Goal: Task Accomplishment & Management: Manage account settings

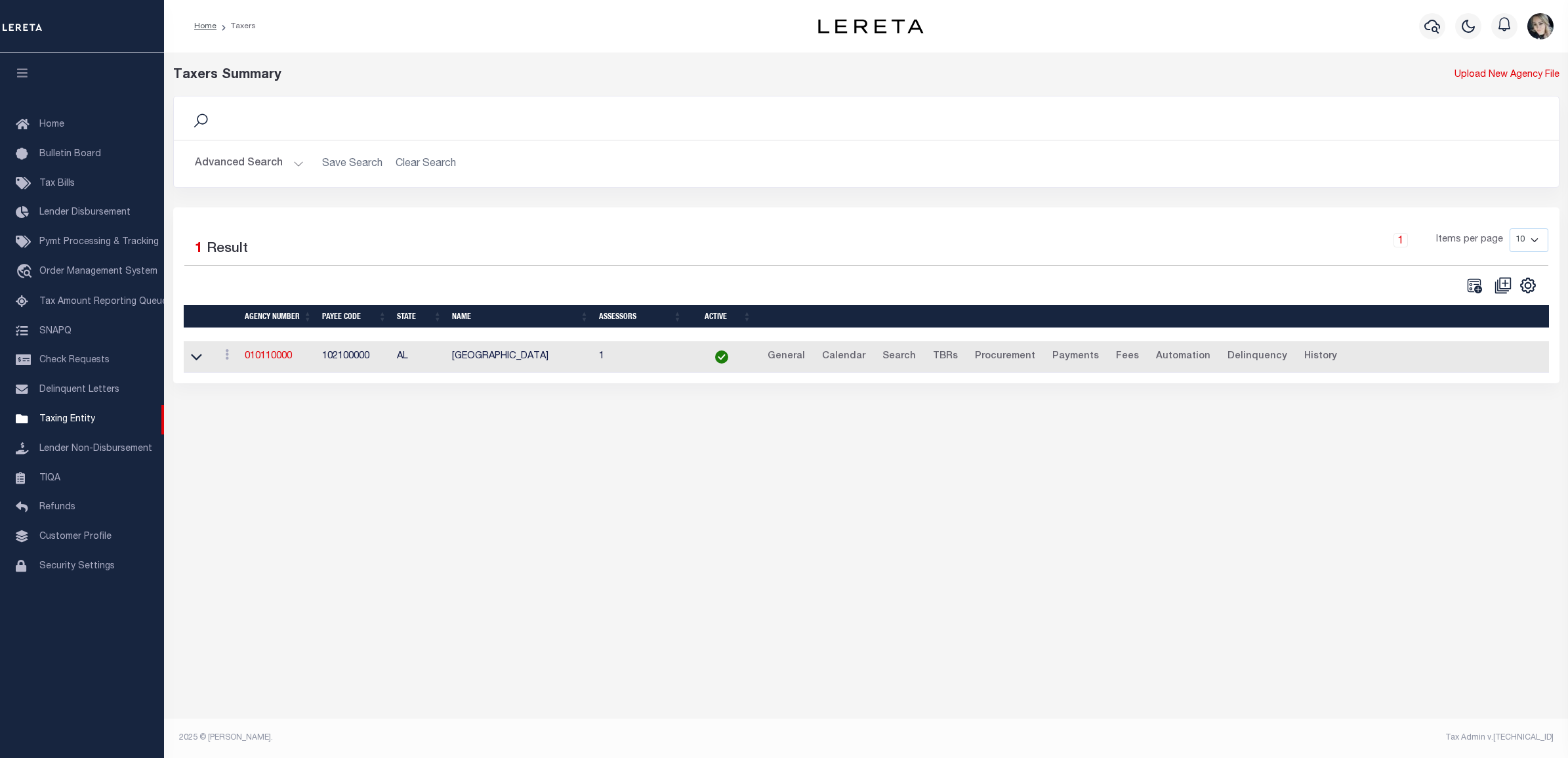
click at [269, 352] on td "010110000" at bounding box center [279, 358] width 78 height 32
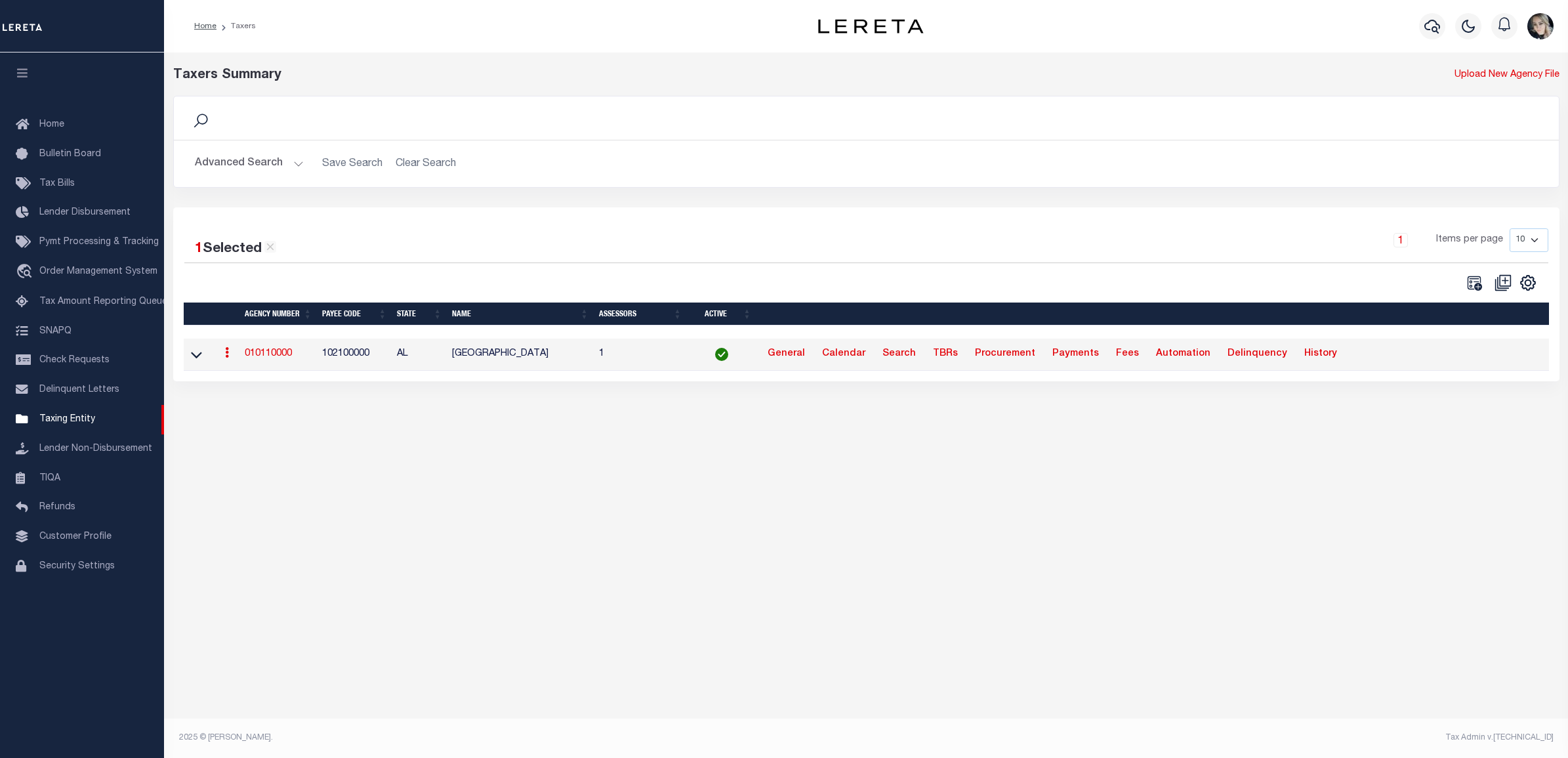
click at [268, 358] on link "010110000" at bounding box center [268, 354] width 47 height 9
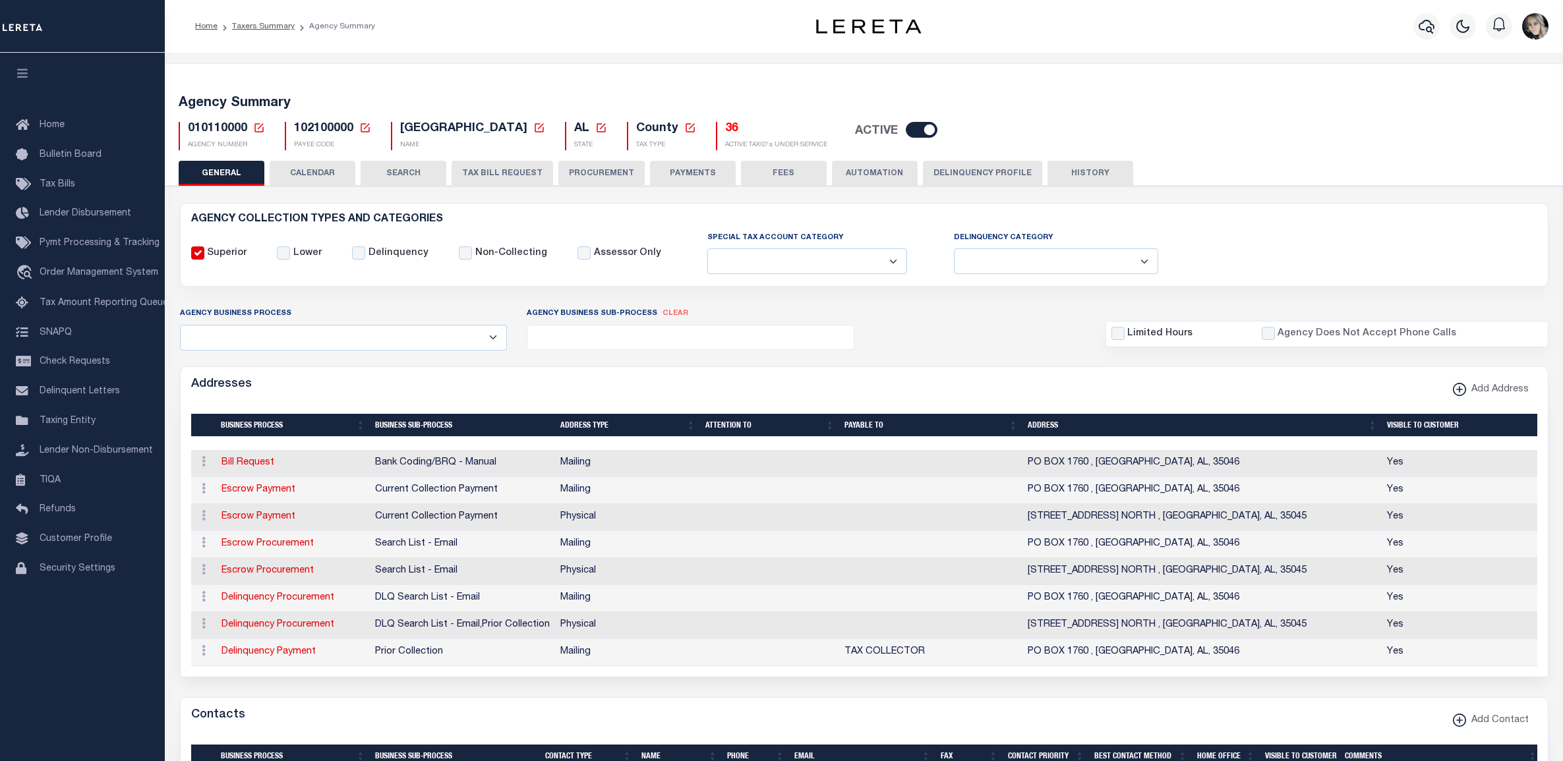
select select
click at [262, 123] on icon at bounding box center [259, 128] width 12 height 12
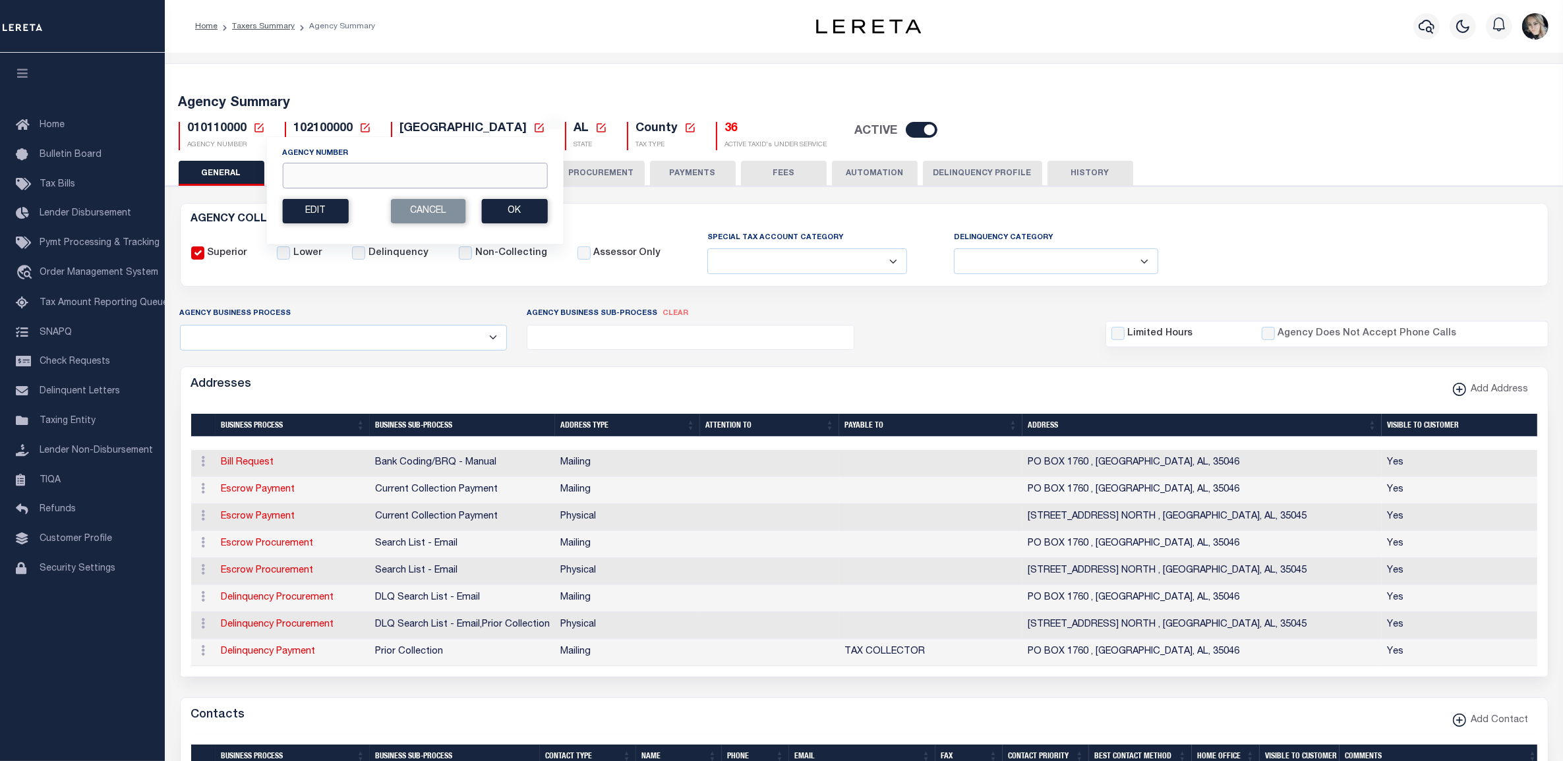
click at [380, 189] on input "Agency Number" at bounding box center [414, 176] width 265 height 26
paste input "010220000"
type input "010220000"
click at [517, 205] on button "Ok" at bounding box center [514, 211] width 66 height 24
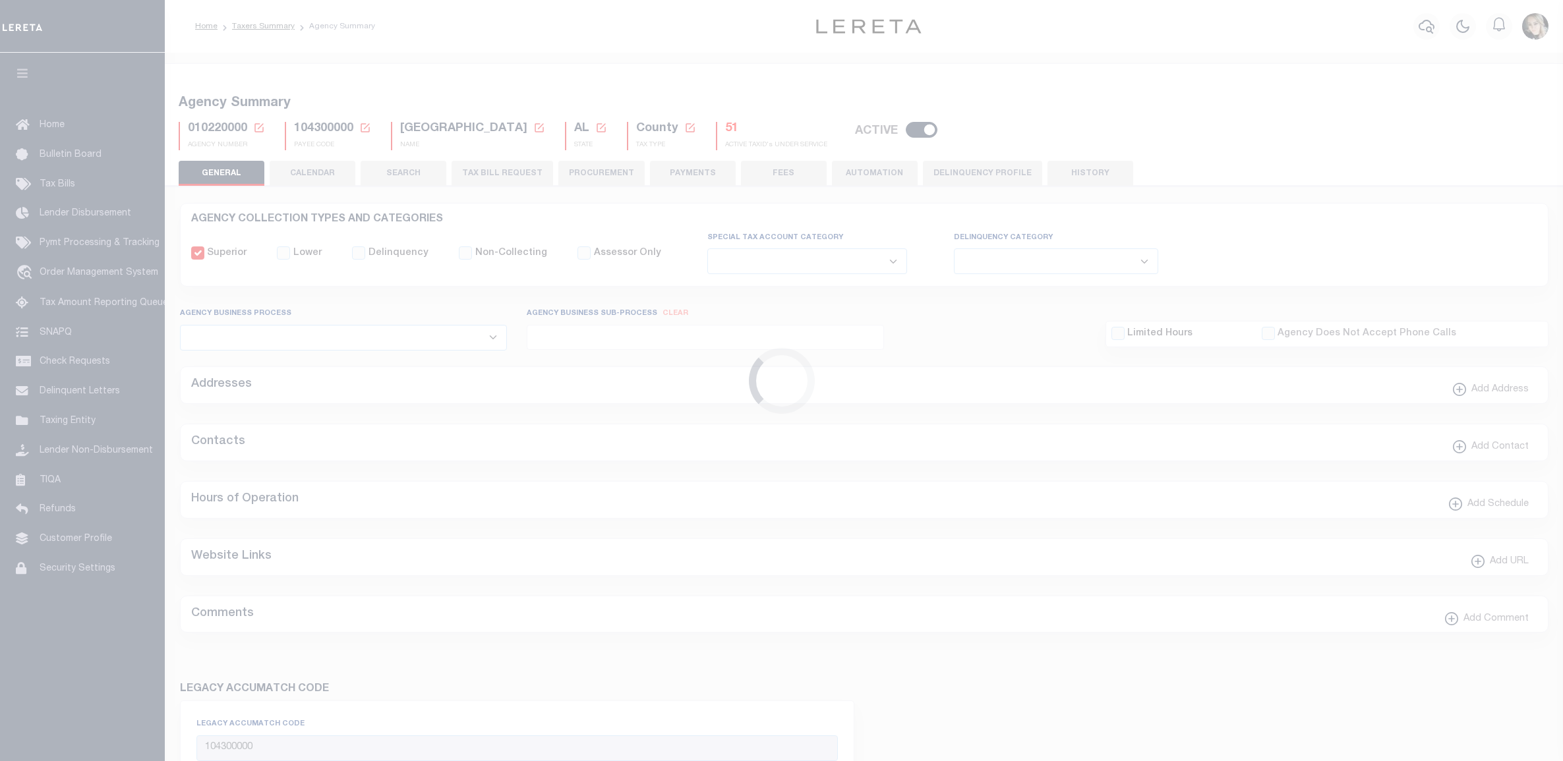
select select
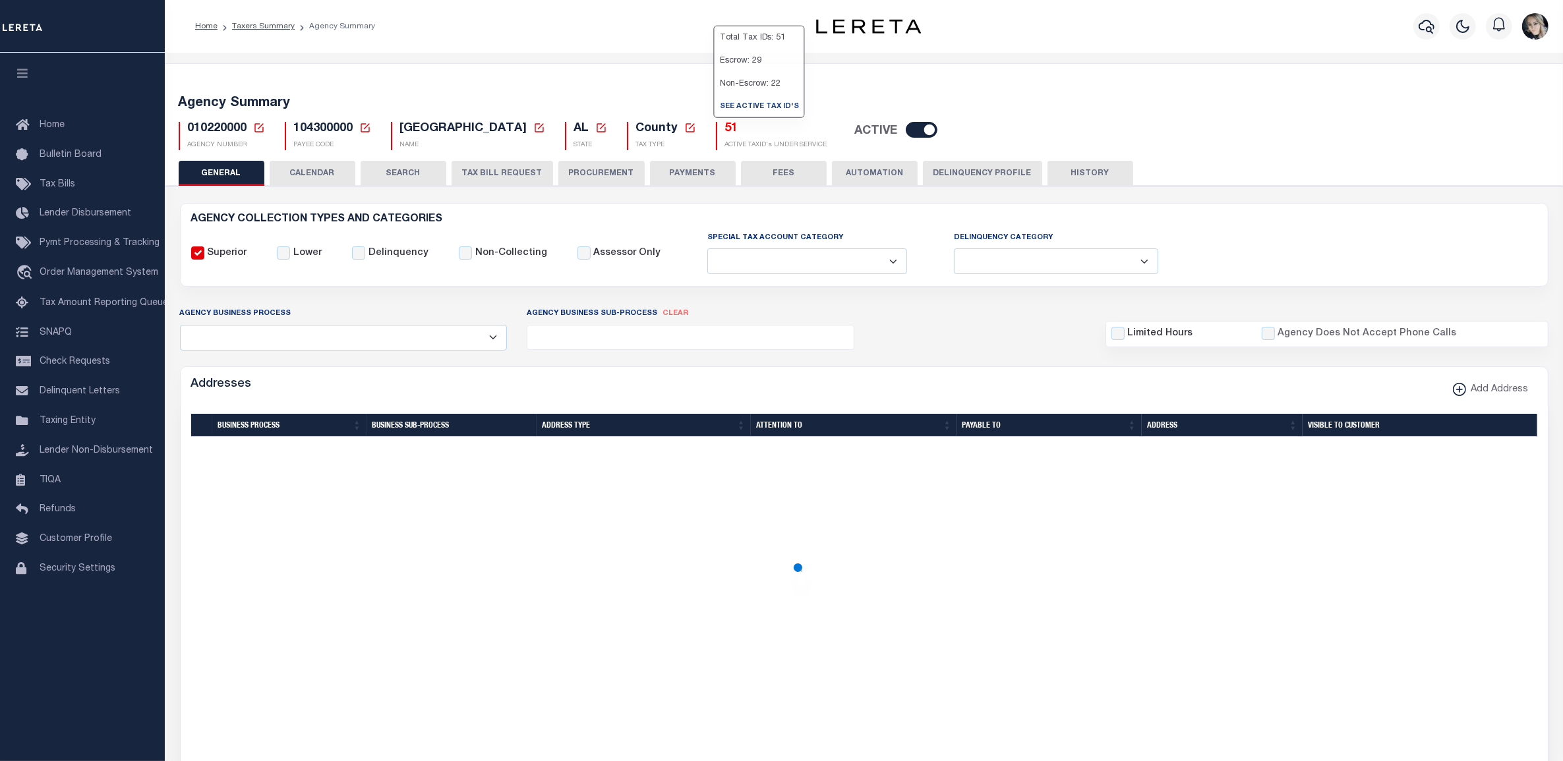
click at [725, 129] on h5 "51" at bounding box center [776, 129] width 102 height 15
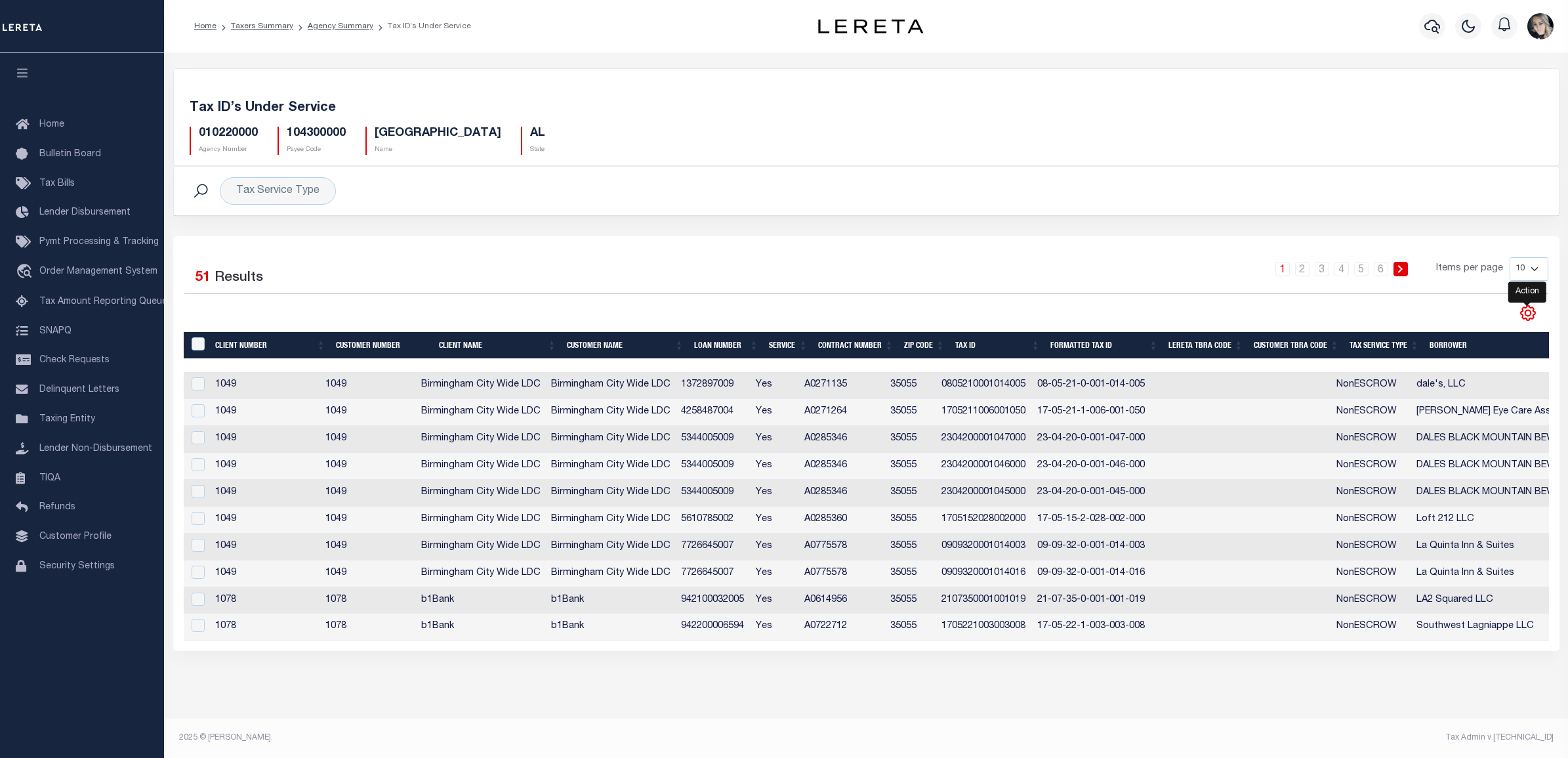
click at [1524, 311] on icon "" at bounding box center [1528, 313] width 17 height 17
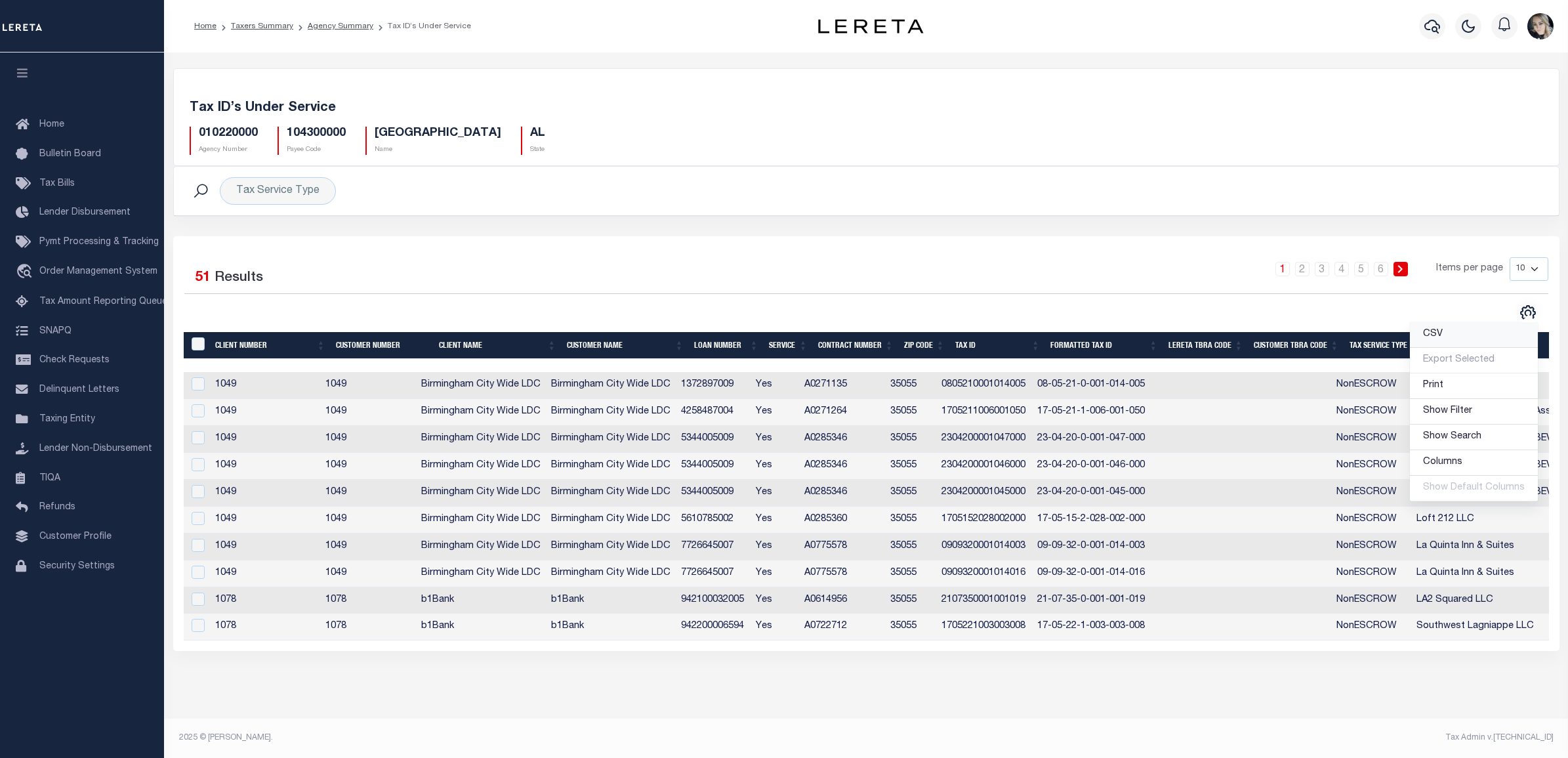
click at [1500, 335] on link "CSV" at bounding box center [1474, 336] width 128 height 26
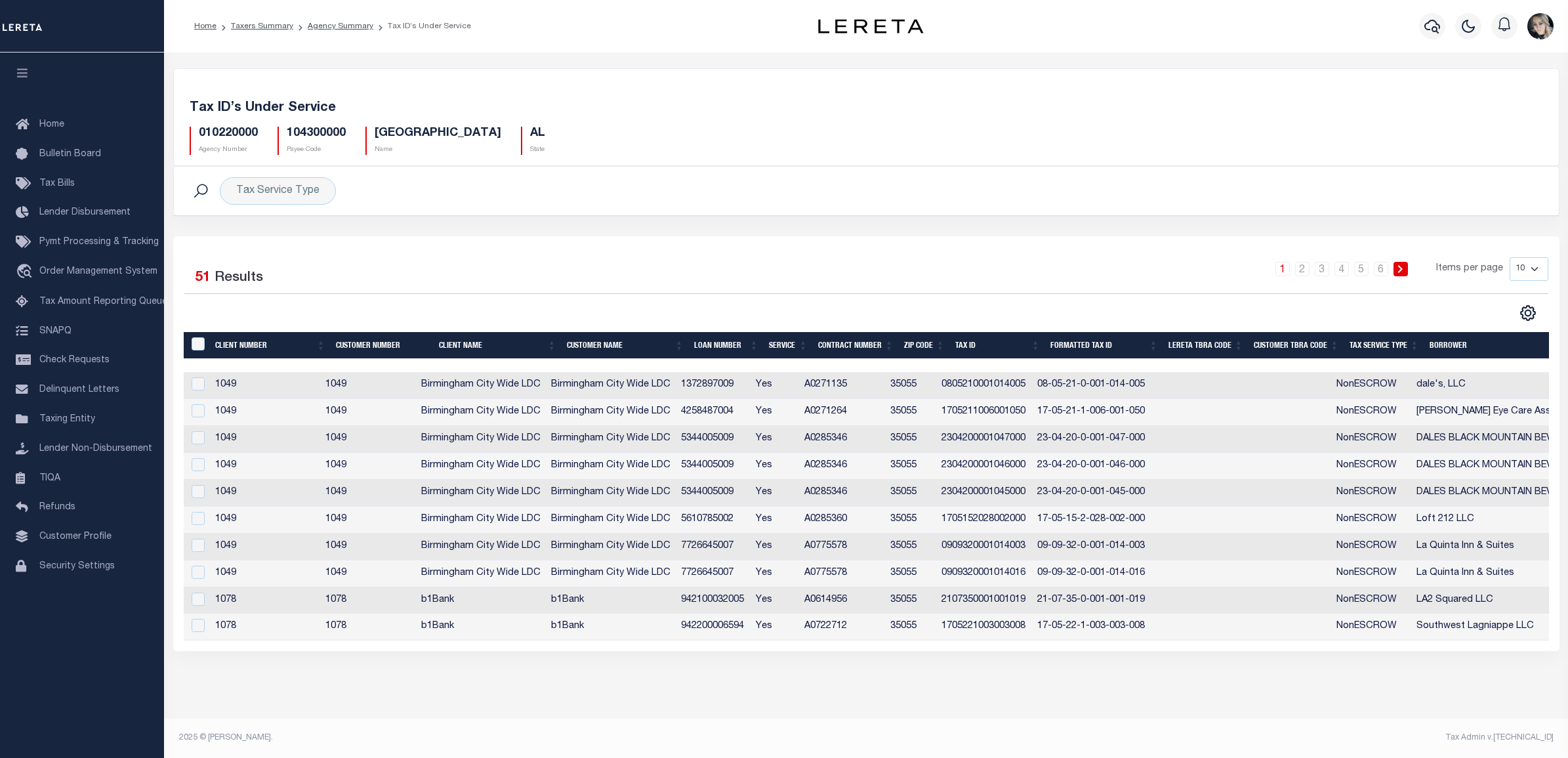
click at [253, 134] on h5 "010220000" at bounding box center [228, 133] width 59 height 15
click at [271, 24] on link "Taxers Summary" at bounding box center [262, 26] width 63 height 8
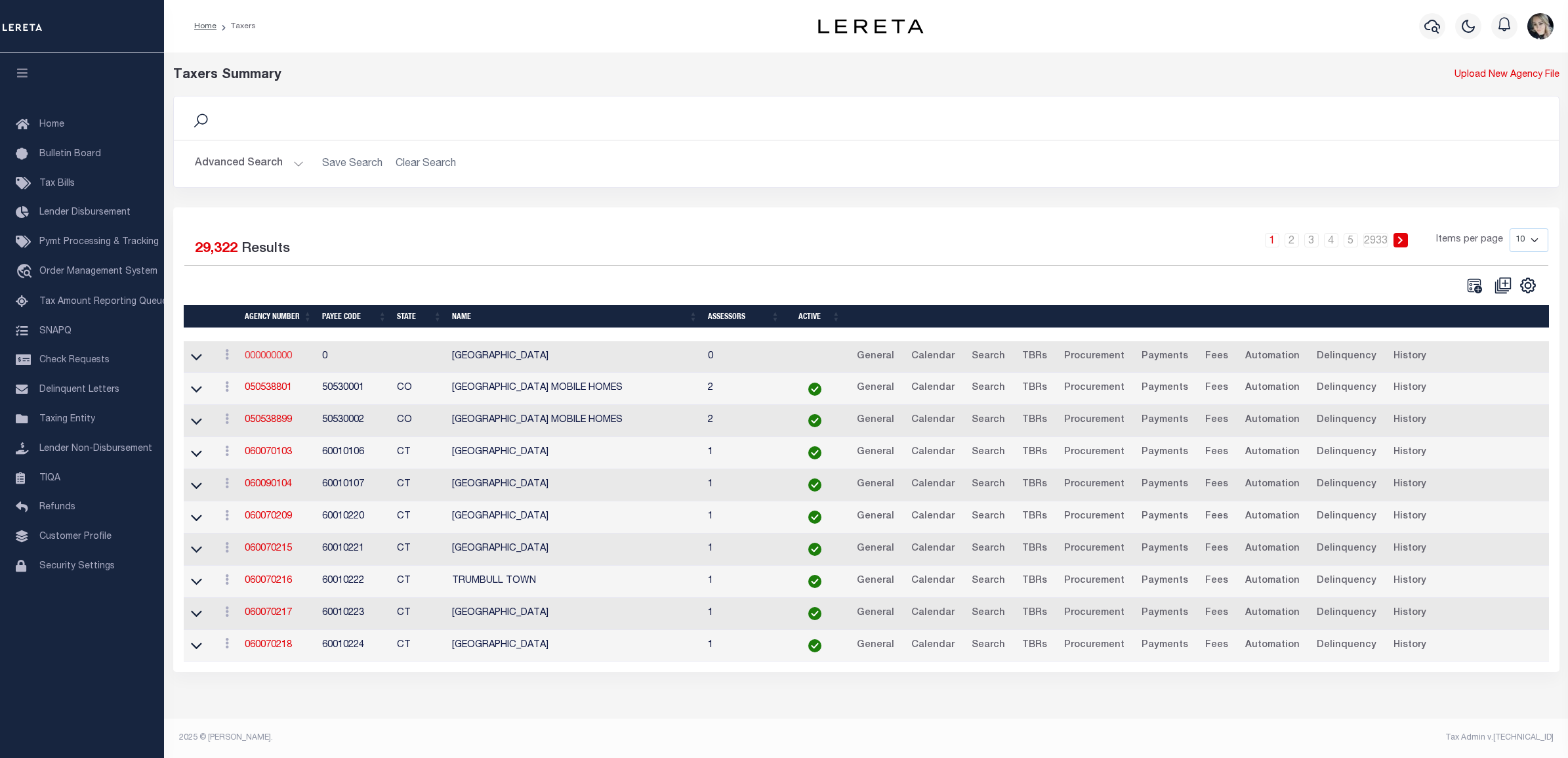
click at [273, 358] on link "000000000" at bounding box center [268, 356] width 47 height 9
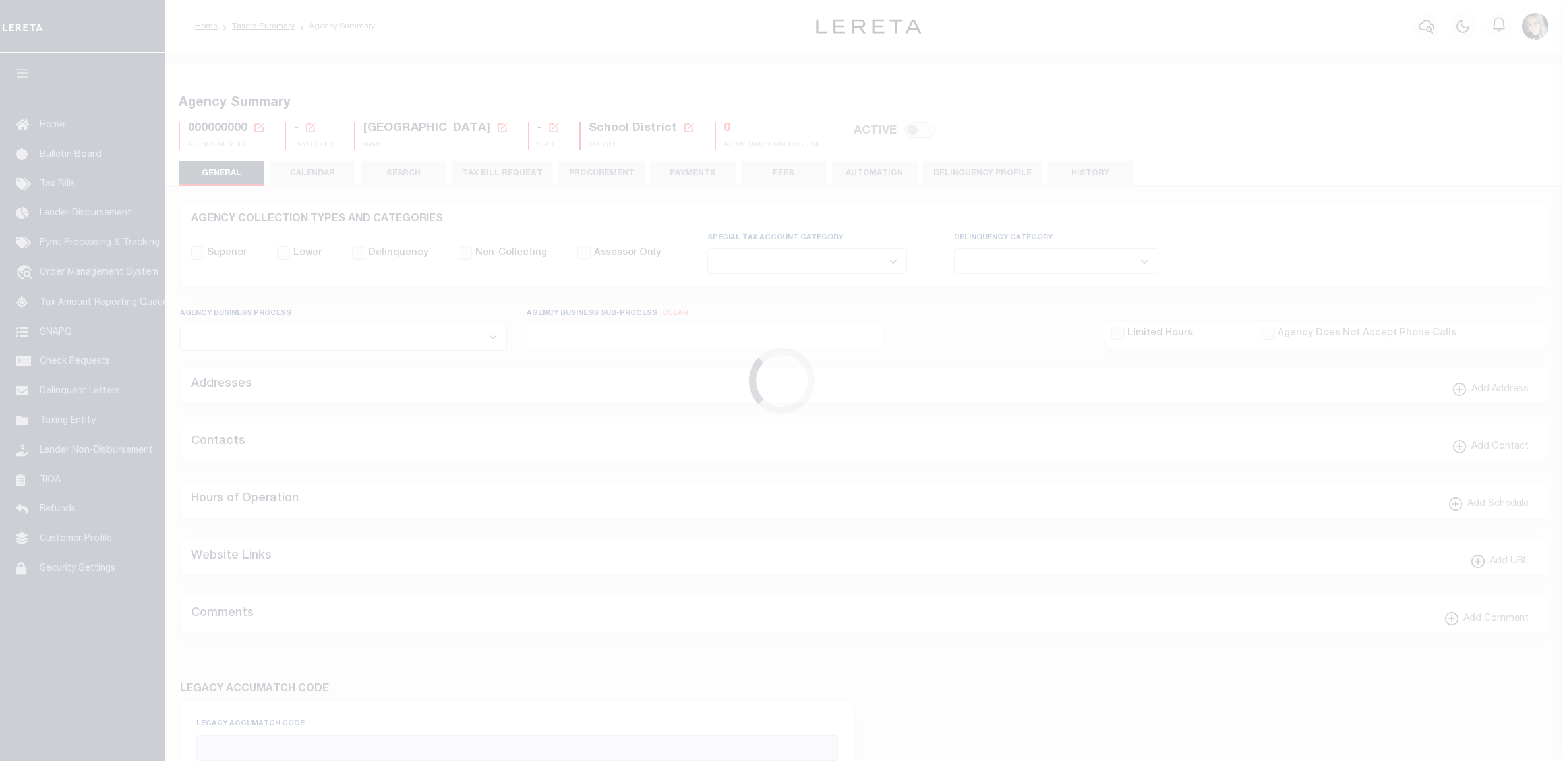
select select
click at [260, 125] on icon at bounding box center [259, 128] width 12 height 12
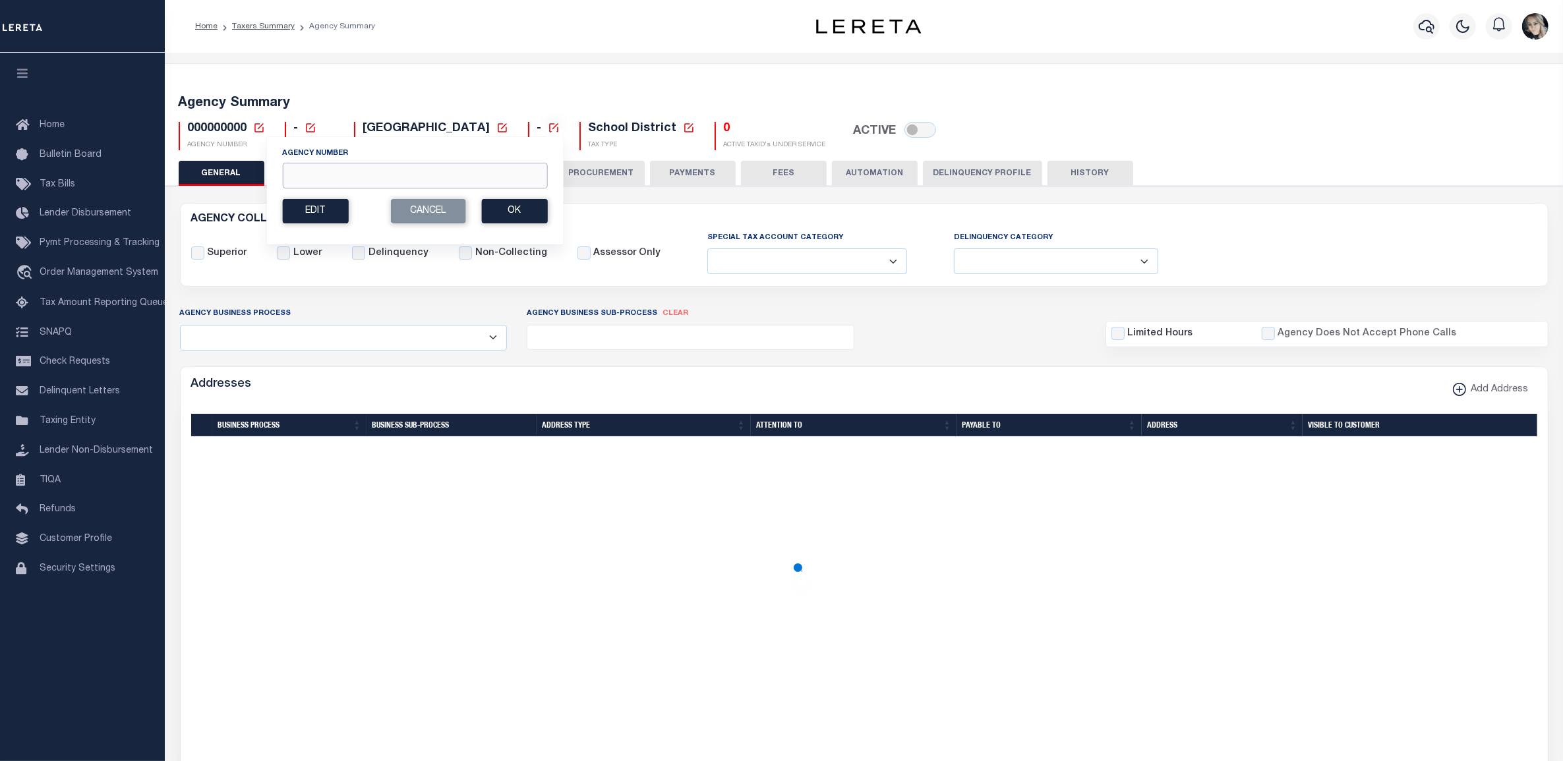
click at [360, 176] on input "Agency Number" at bounding box center [414, 176] width 265 height 26
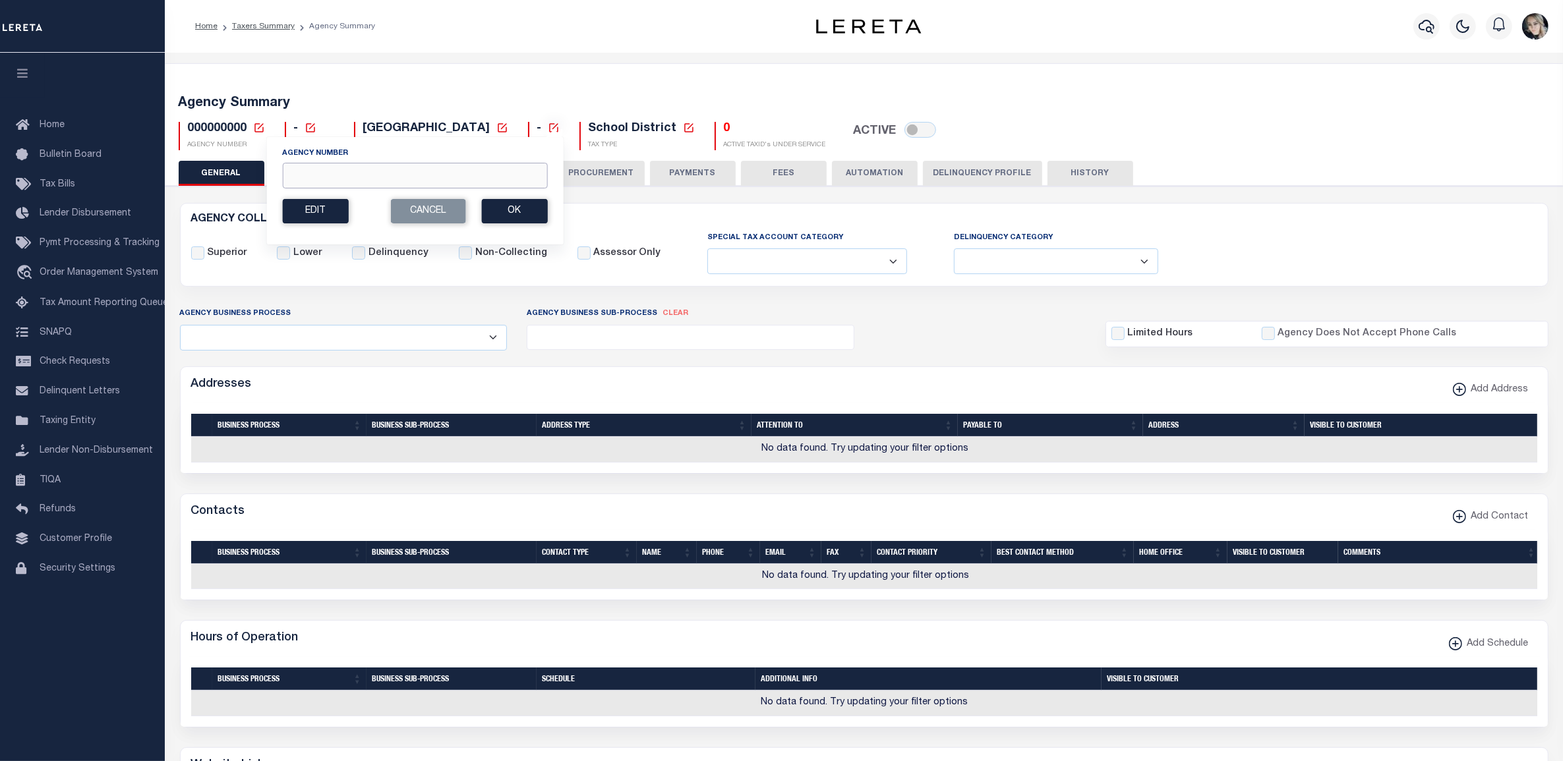
paste input "410090101"
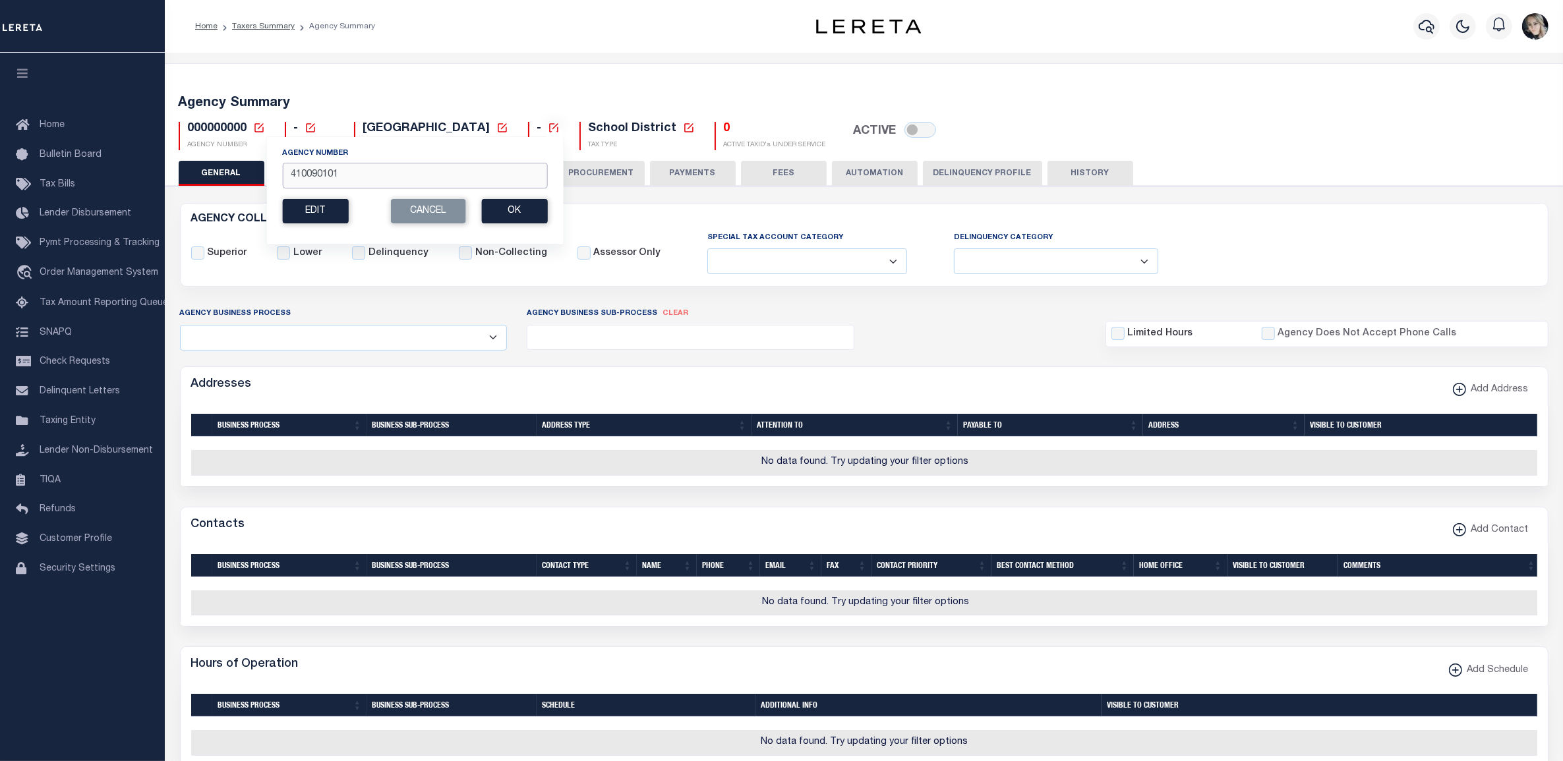
type input "410090101"
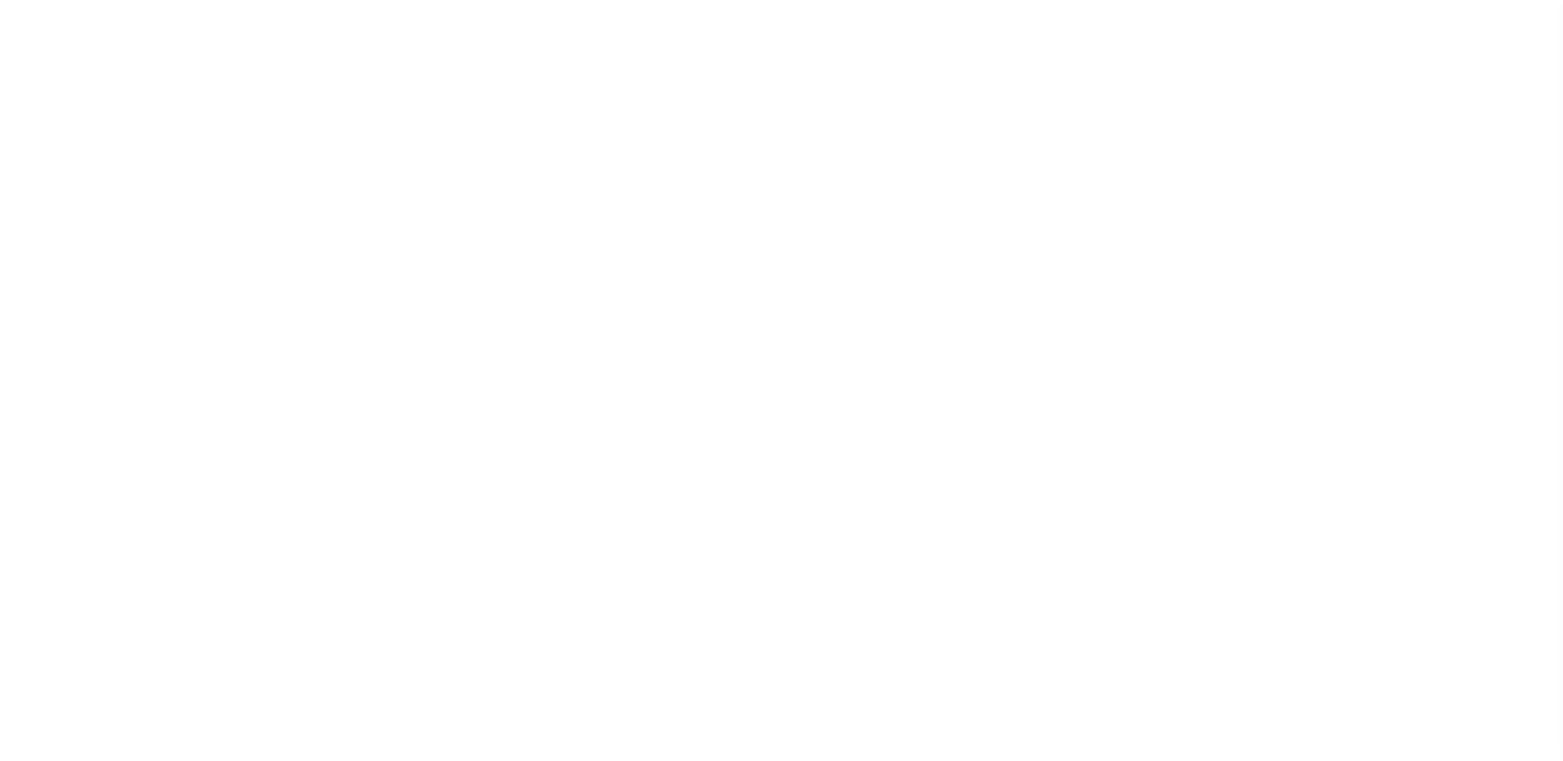
select select
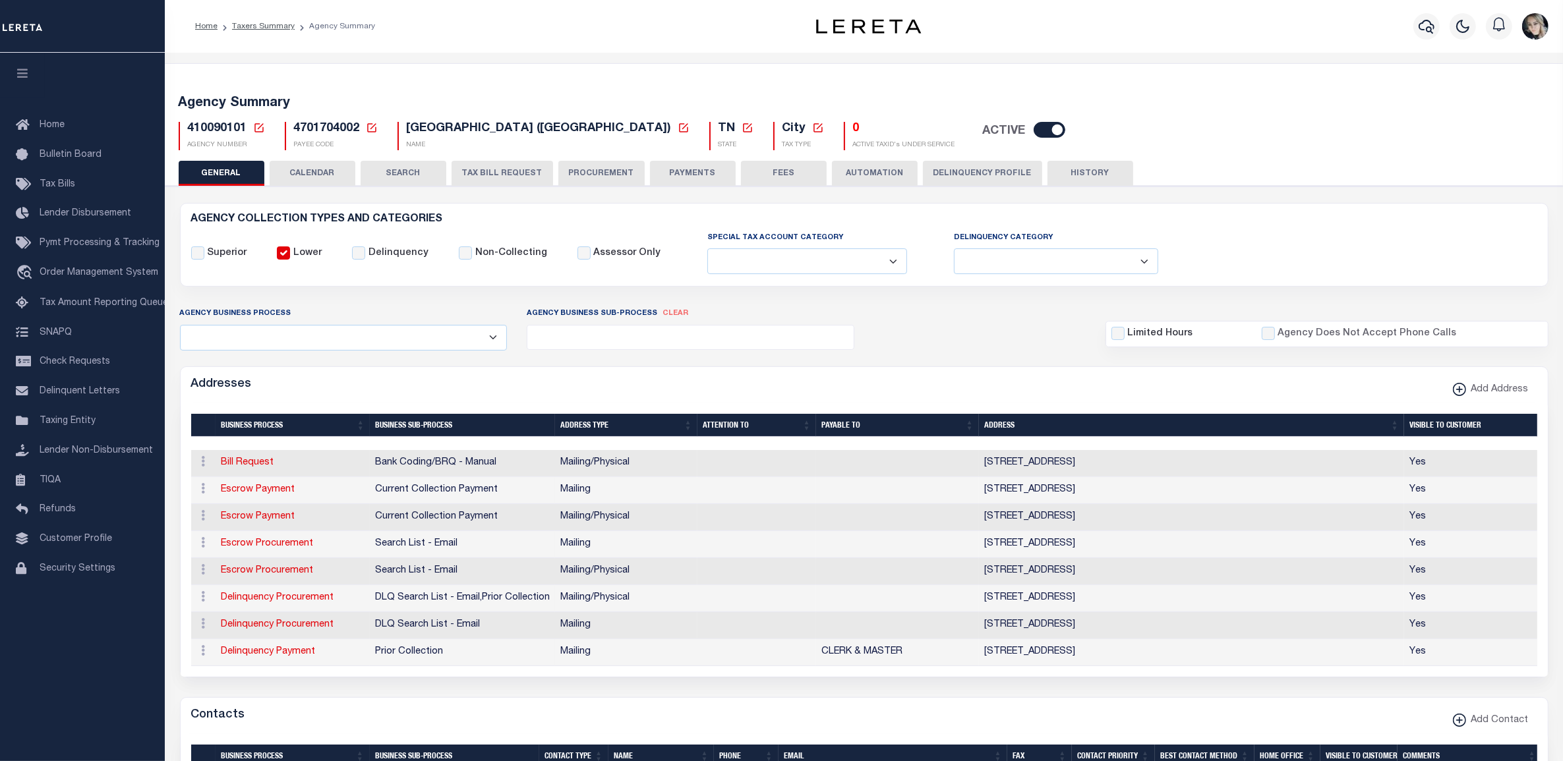
click at [255, 129] on icon at bounding box center [259, 128] width 12 height 12
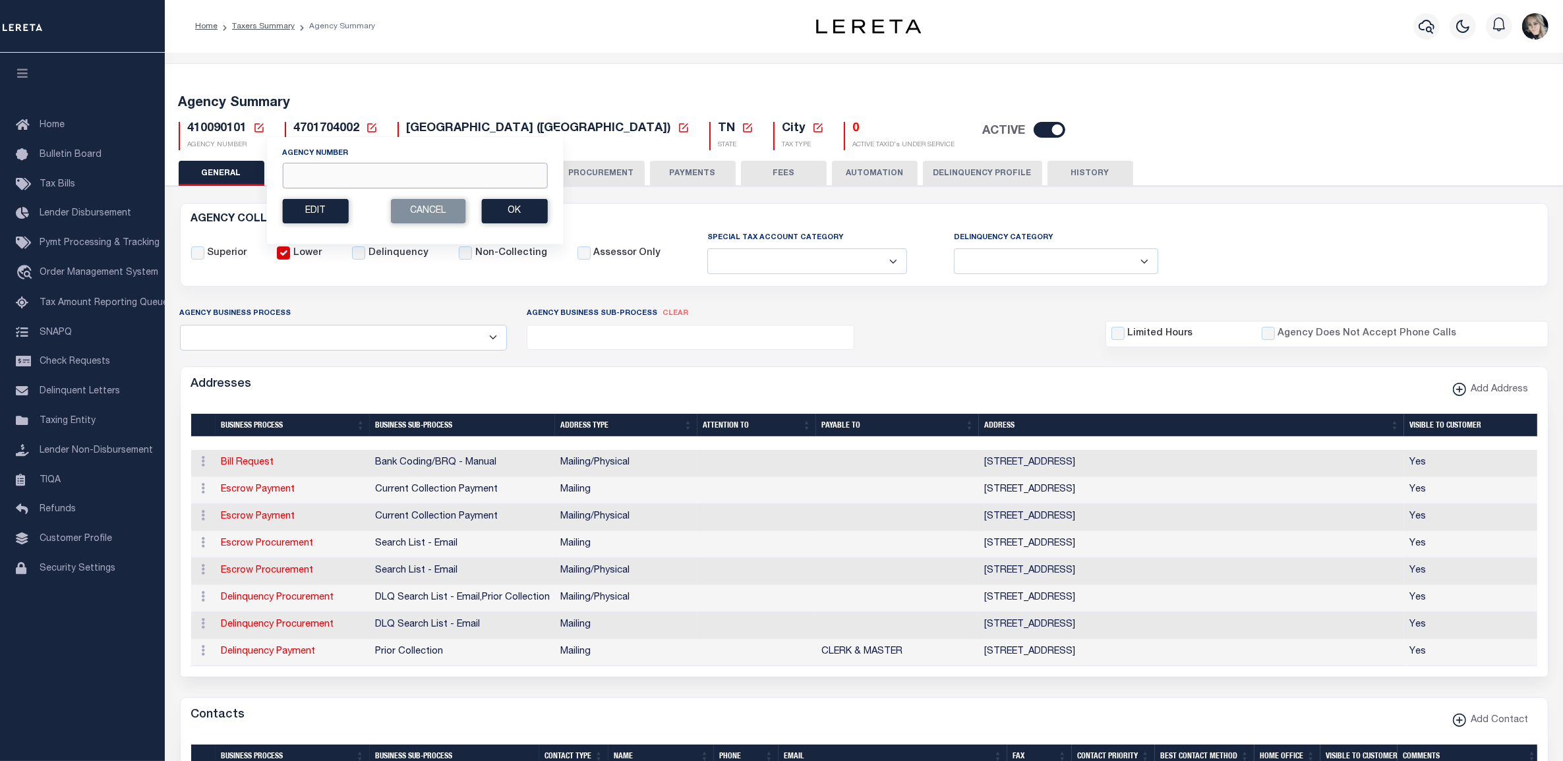
click at [325, 179] on input "Agency Number" at bounding box center [414, 176] width 265 height 26
paste input "240430000"
type input "240430000"
click at [512, 214] on button "Ok" at bounding box center [514, 211] width 66 height 24
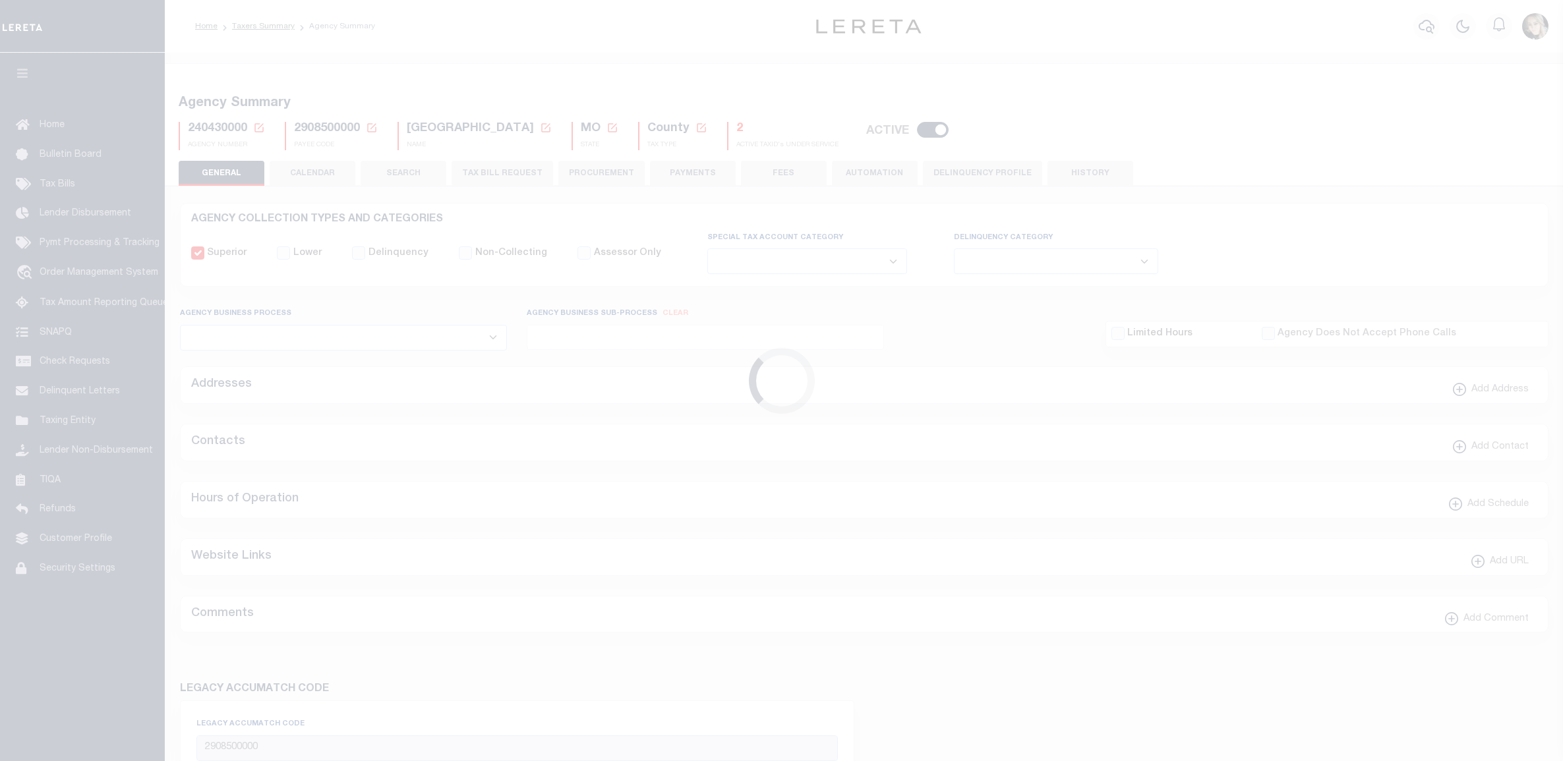
select select
